Goal: Task Accomplishment & Management: Manage account settings

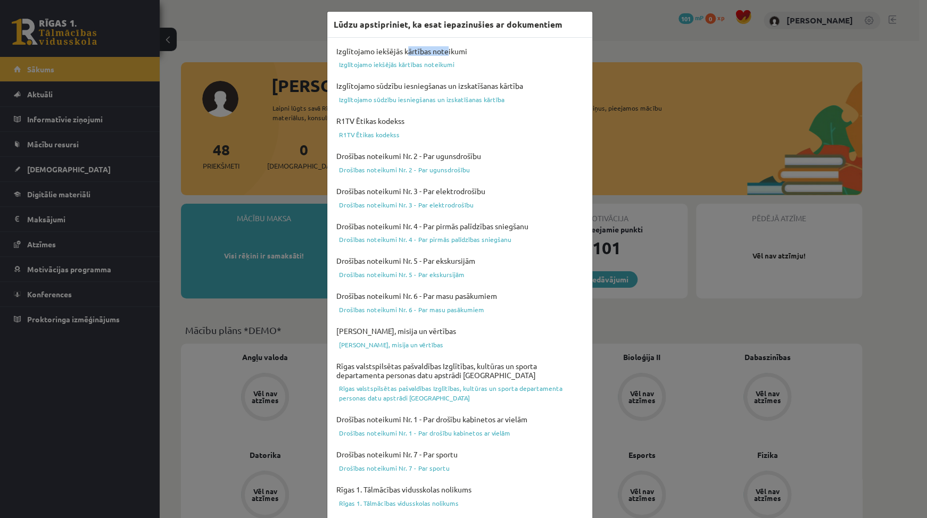
drag, startPoint x: 403, startPoint y: 51, endPoint x: 447, endPoint y: 49, distance: 43.7
click at [445, 49] on h4 "Izglītojamo iekšējās kārtības noteikumi" at bounding box center [460, 51] width 252 height 14
click at [469, 55] on h4 "Izglītojamo iekšējās kārtības noteikumi" at bounding box center [460, 51] width 252 height 14
drag, startPoint x: 432, startPoint y: 81, endPoint x: 485, endPoint y: 85, distance: 53.4
click at [471, 85] on div "Izglītojamo iekšējās kārtības noteikumi Izglītojamo iekšējās kārtības noteikumi…" at bounding box center [460, 378] width 252 height 668
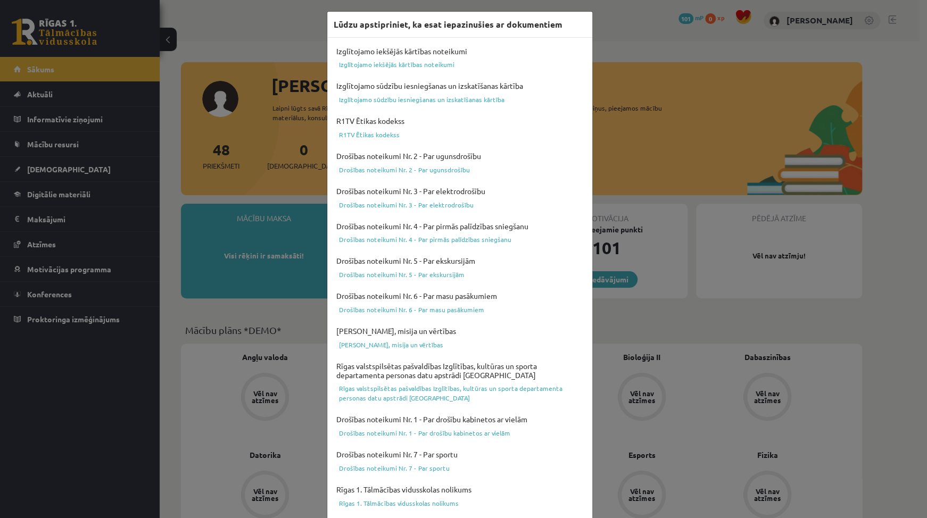
click at [492, 86] on h4 "Izglītojamo sūdzību iesniegšanas un izskatīšanas kārtība" at bounding box center [460, 86] width 252 height 14
drag, startPoint x: 423, startPoint y: 156, endPoint x: 464, endPoint y: 160, distance: 41.2
click at [464, 160] on h4 "Drošības noteikumi Nr. 2 - Par ugunsdrošību" at bounding box center [460, 156] width 252 height 14
click at [467, 158] on h4 "Drošības noteikumi Nr. 2 - Par ugunsdrošību" at bounding box center [460, 156] width 252 height 14
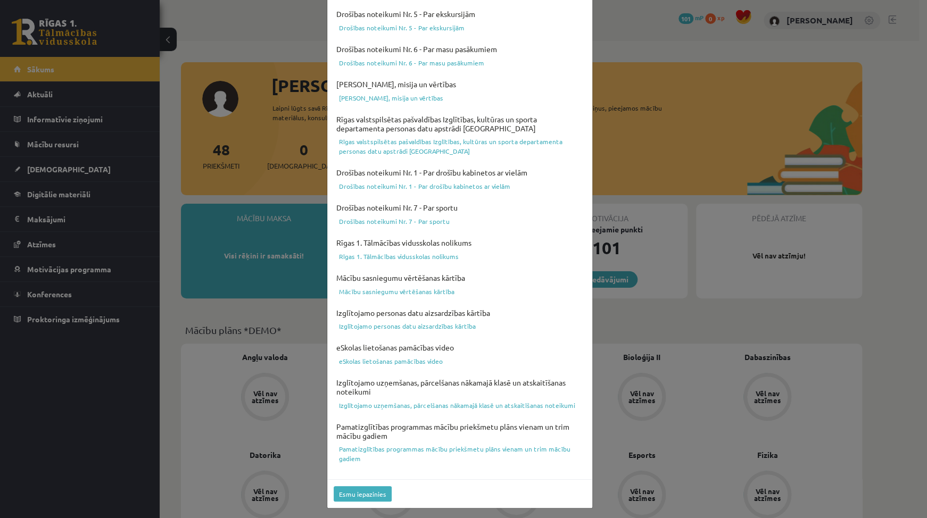
scroll to position [247, 0]
click at [377, 491] on button "Esmu iepazinies" at bounding box center [363, 493] width 58 height 15
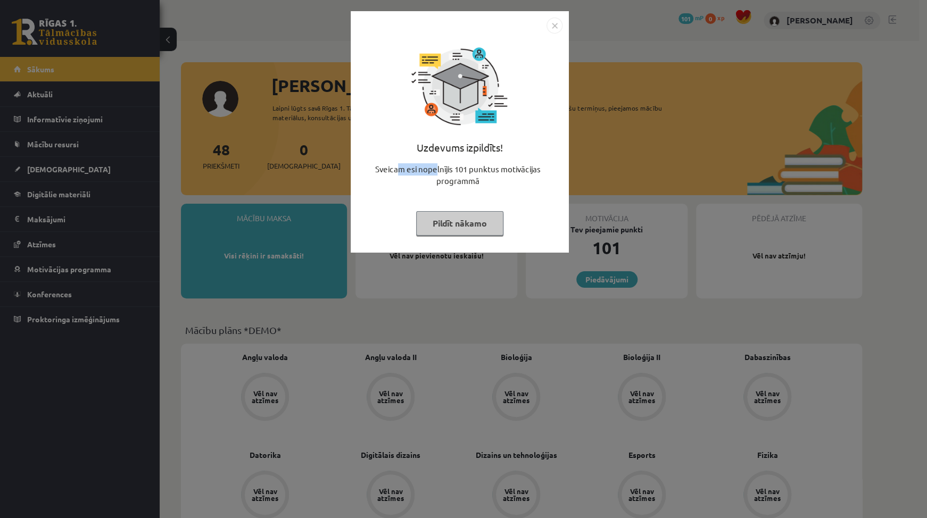
drag, startPoint x: 400, startPoint y: 166, endPoint x: 454, endPoint y: 171, distance: 54.6
click at [450, 171] on div "Sveicam esi nopelnījis 101 punktus motivācijas programmā" at bounding box center [459, 179] width 205 height 32
click at [553, 28] on img "Close" at bounding box center [555, 26] width 16 height 16
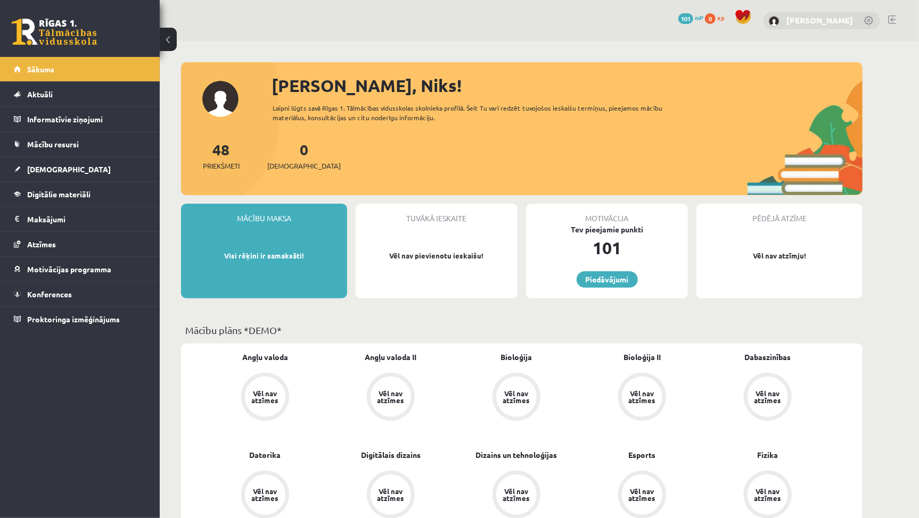
click at [844, 17] on link "[PERSON_NAME]" at bounding box center [819, 20] width 67 height 11
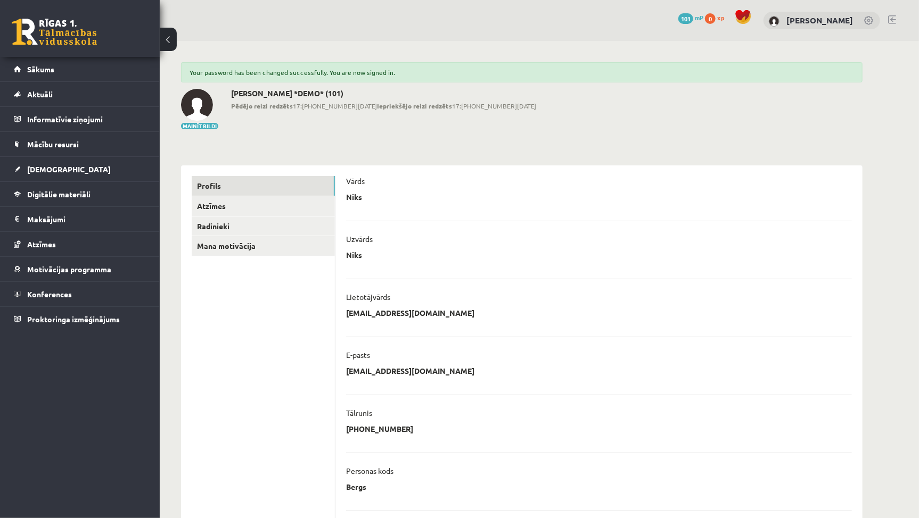
drag, startPoint x: 365, startPoint y: 259, endPoint x: 347, endPoint y: 256, distance: 18.4
click at [345, 254] on div "**********" at bounding box center [598, 407] width 527 height 482
click at [370, 247] on div "Uzvārds" at bounding box center [599, 242] width 506 height 16
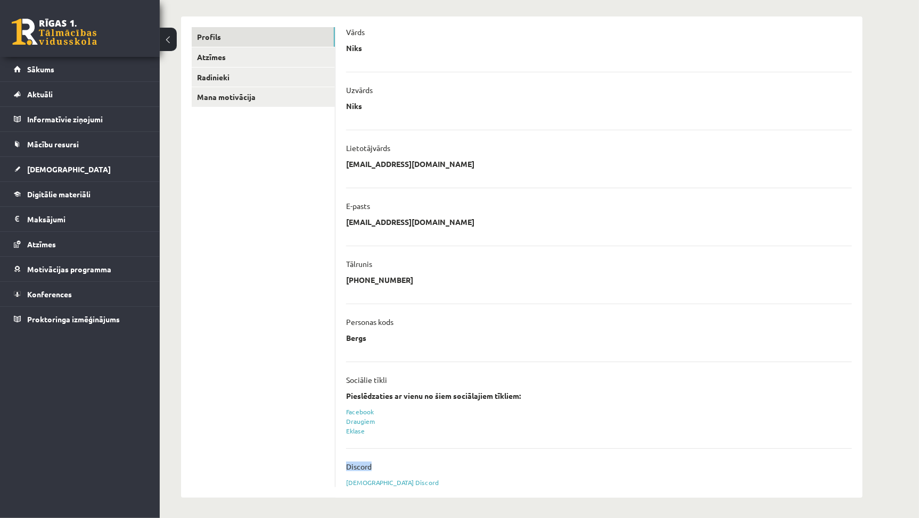
drag, startPoint x: 369, startPoint y: 464, endPoint x: 335, endPoint y: 470, distance: 34.7
click at [335, 470] on div "**********" at bounding box center [598, 257] width 527 height 482
click at [340, 467] on div "**********" at bounding box center [598, 257] width 527 height 482
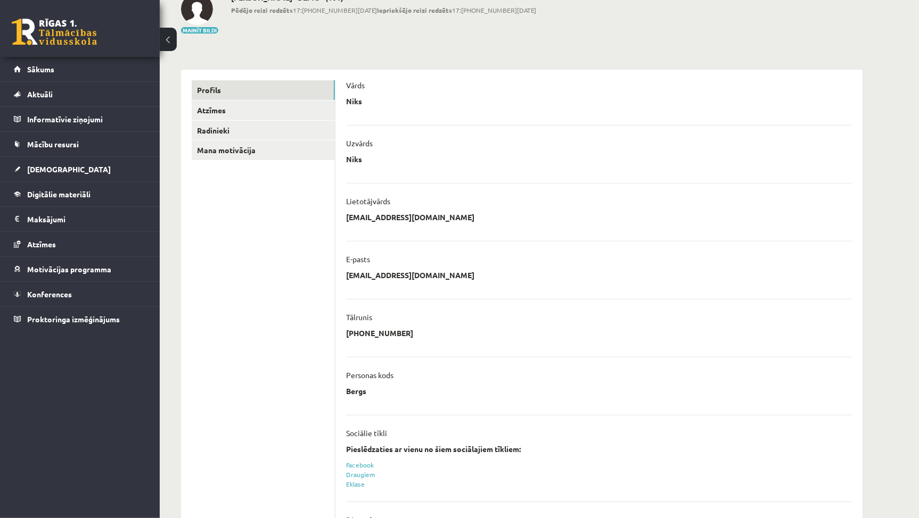
drag, startPoint x: 365, startPoint y: 392, endPoint x: 351, endPoint y: 394, distance: 13.5
click at [351, 394] on p "Bergs" at bounding box center [356, 391] width 20 height 10
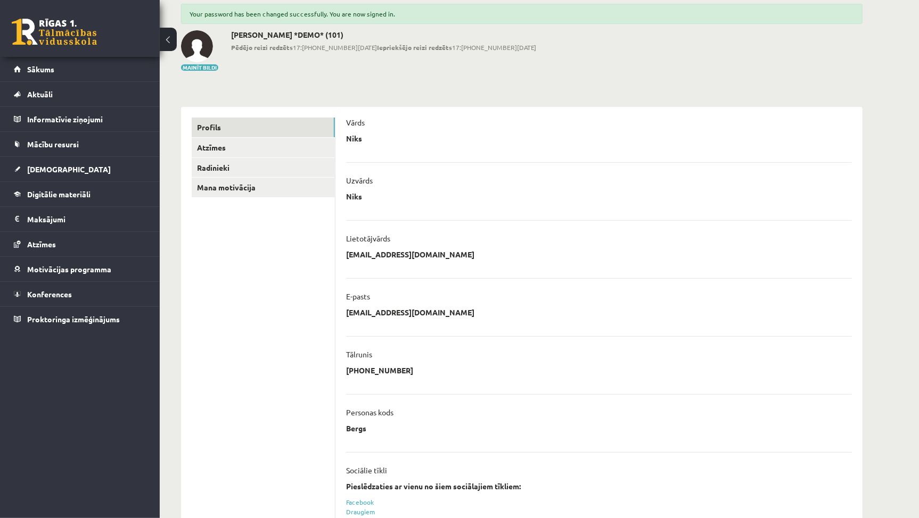
scroll to position [43, 0]
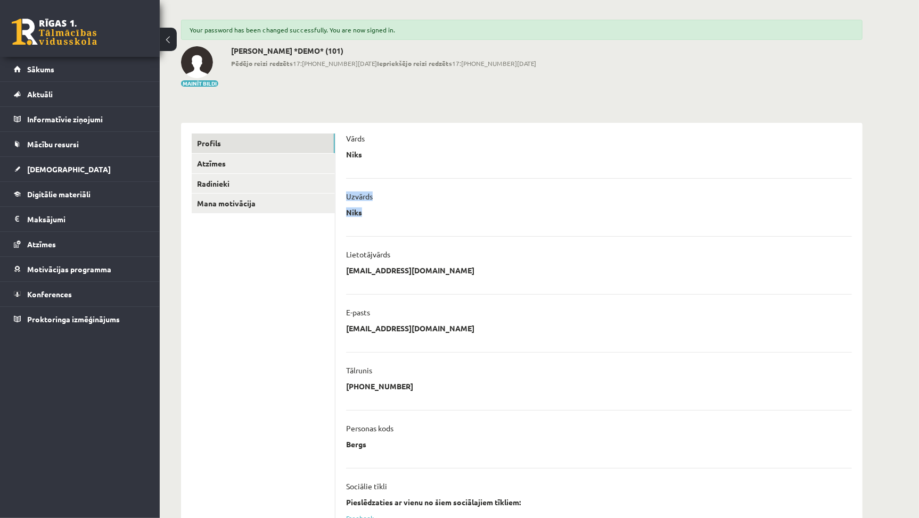
drag, startPoint x: 367, startPoint y: 160, endPoint x: 368, endPoint y: 233, distance: 73.5
click at [368, 233] on ul "**********" at bounding box center [599, 357] width 506 height 473
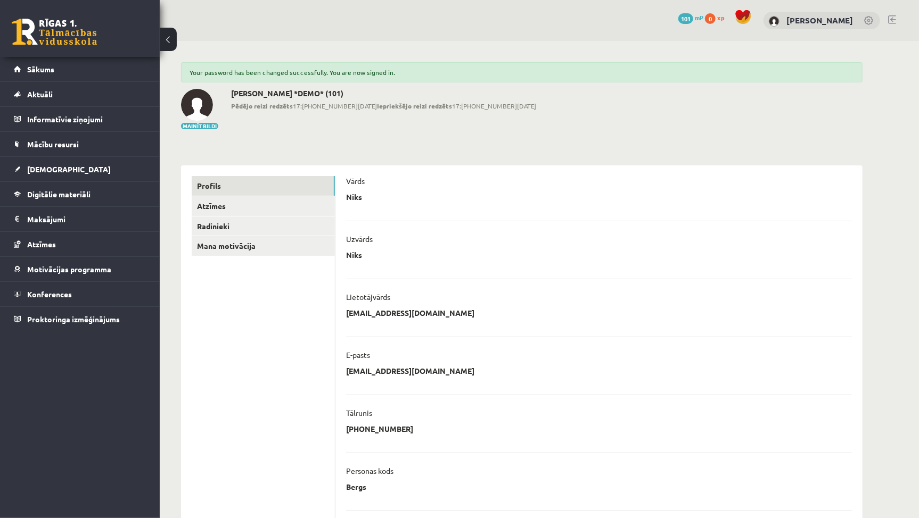
click at [888, 18] on link at bounding box center [892, 19] width 8 height 9
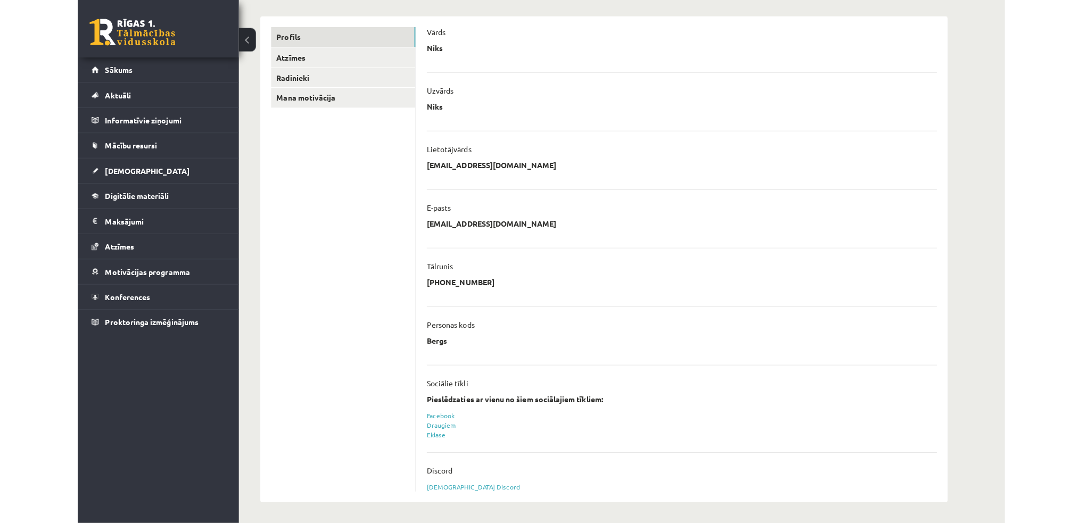
scroll to position [144, 0]
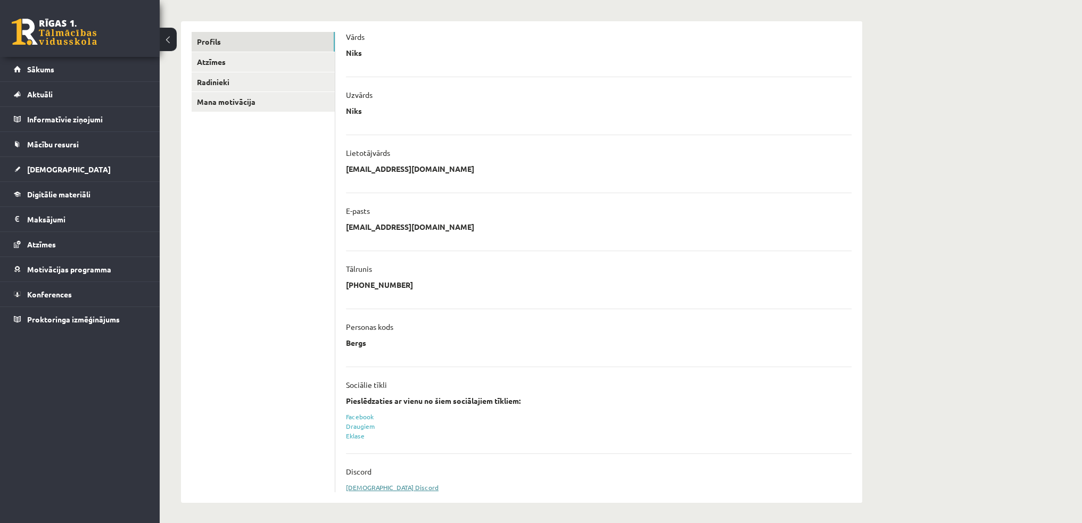
click at [365, 484] on link "Sasaistīt Discord" at bounding box center [392, 487] width 93 height 9
